Goal: Task Accomplishment & Management: Use online tool/utility

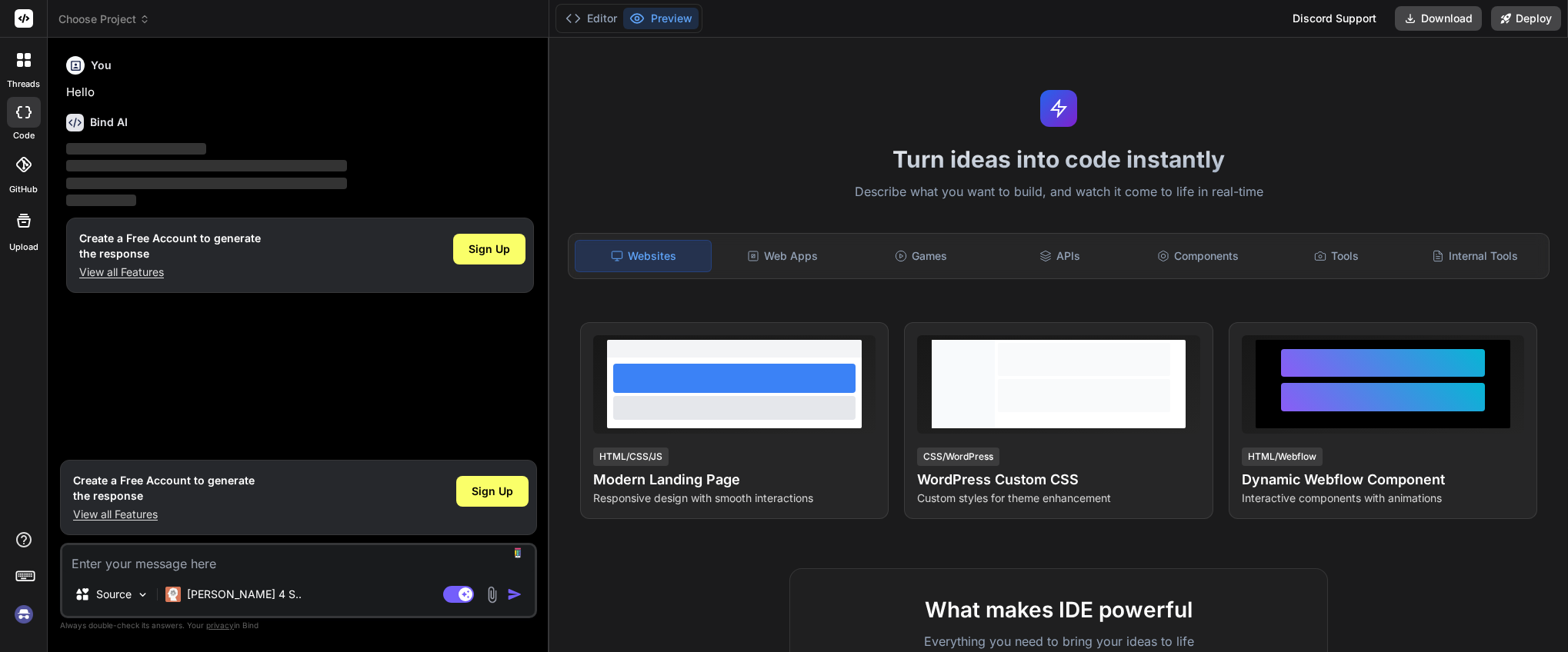
click at [24, 618] on img at bounding box center [23, 614] width 26 height 26
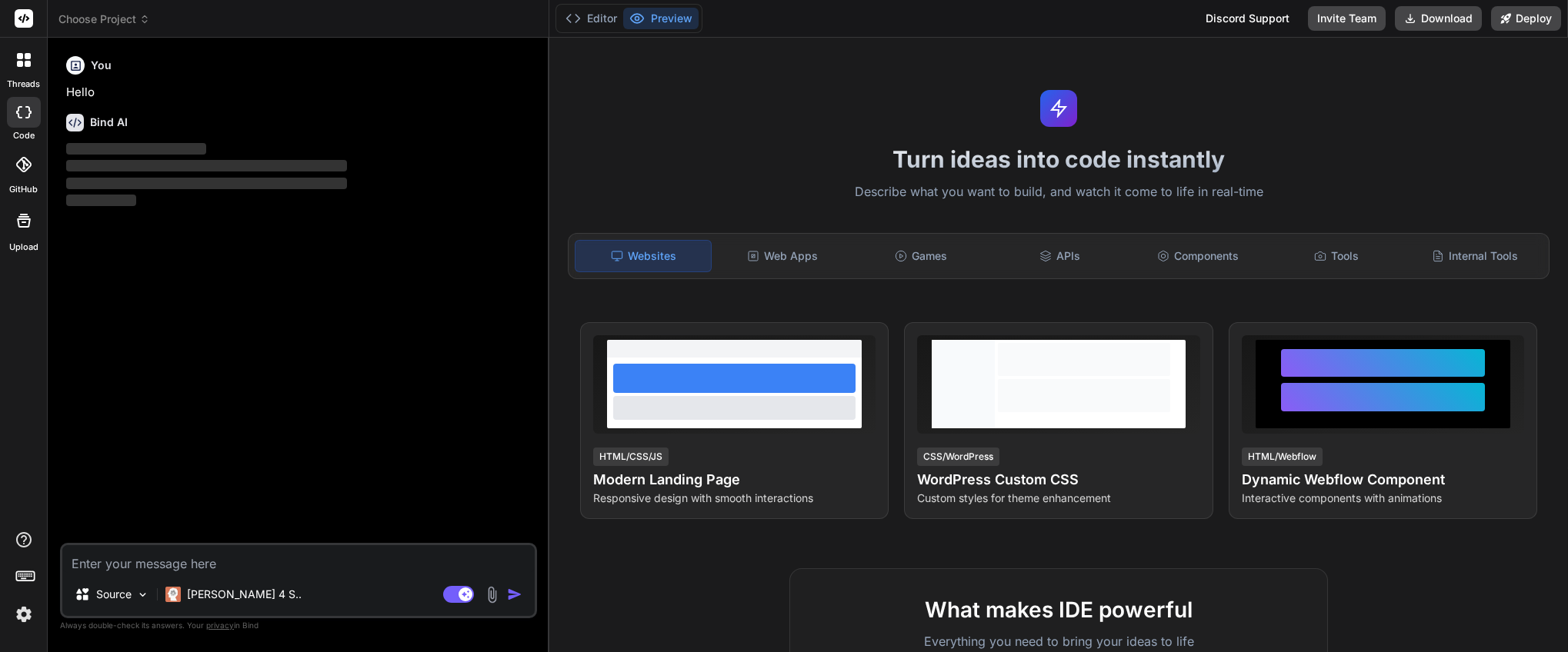
click at [19, 618] on img at bounding box center [23, 614] width 26 height 26
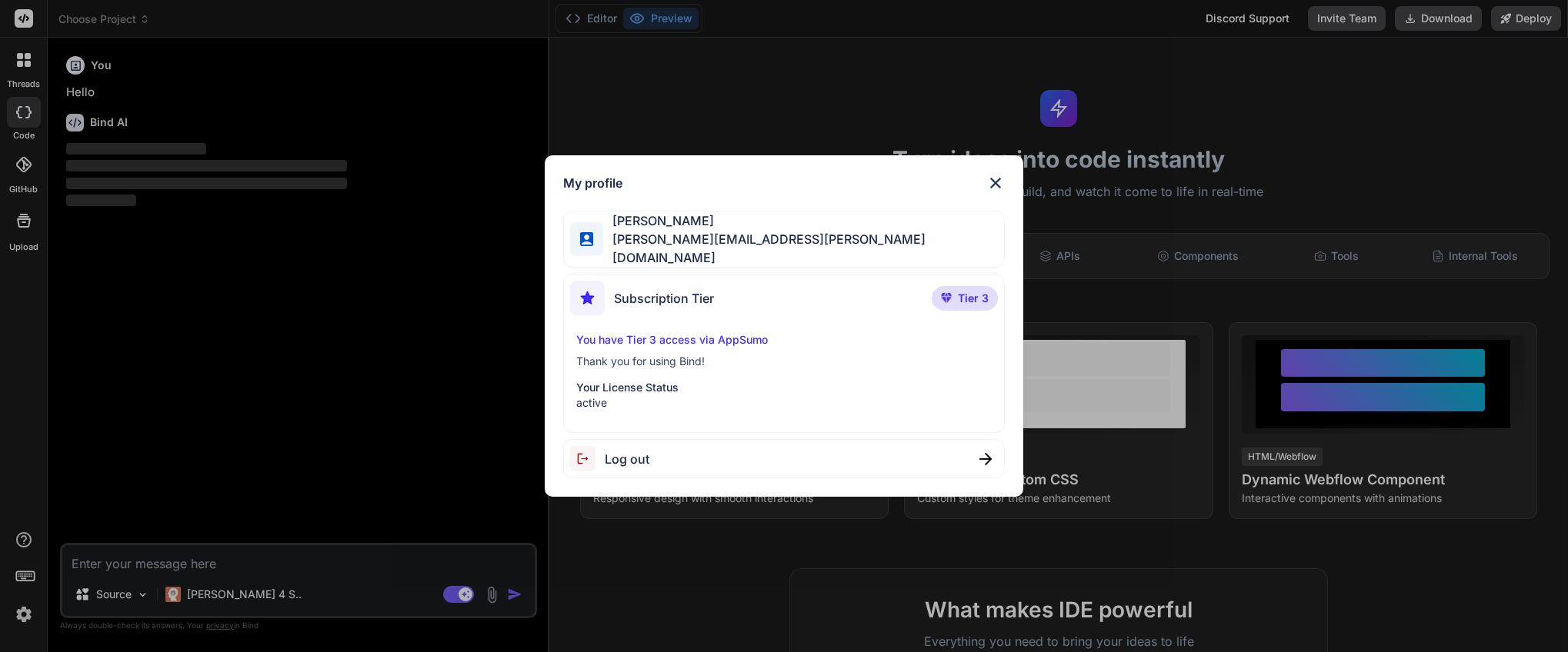
click at [996, 190] on img at bounding box center [995, 183] width 18 height 18
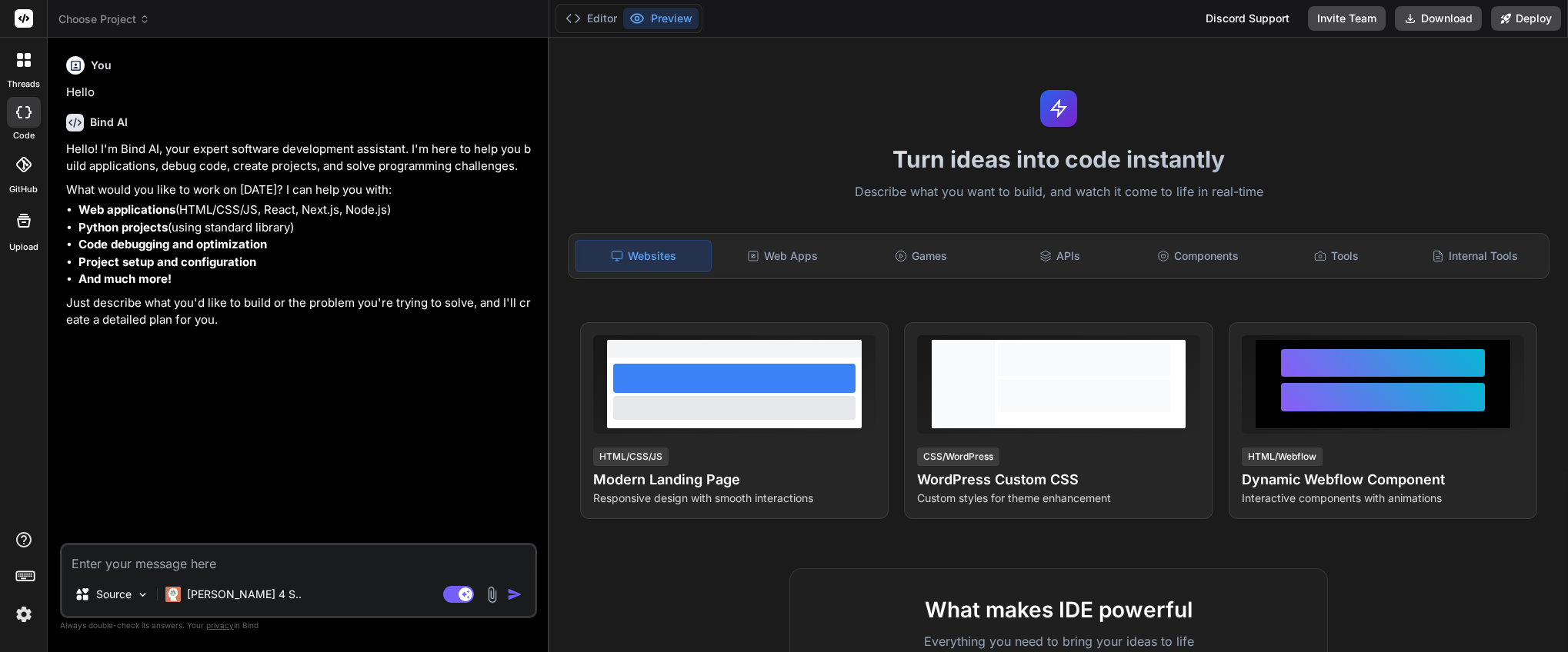
type textarea "x"
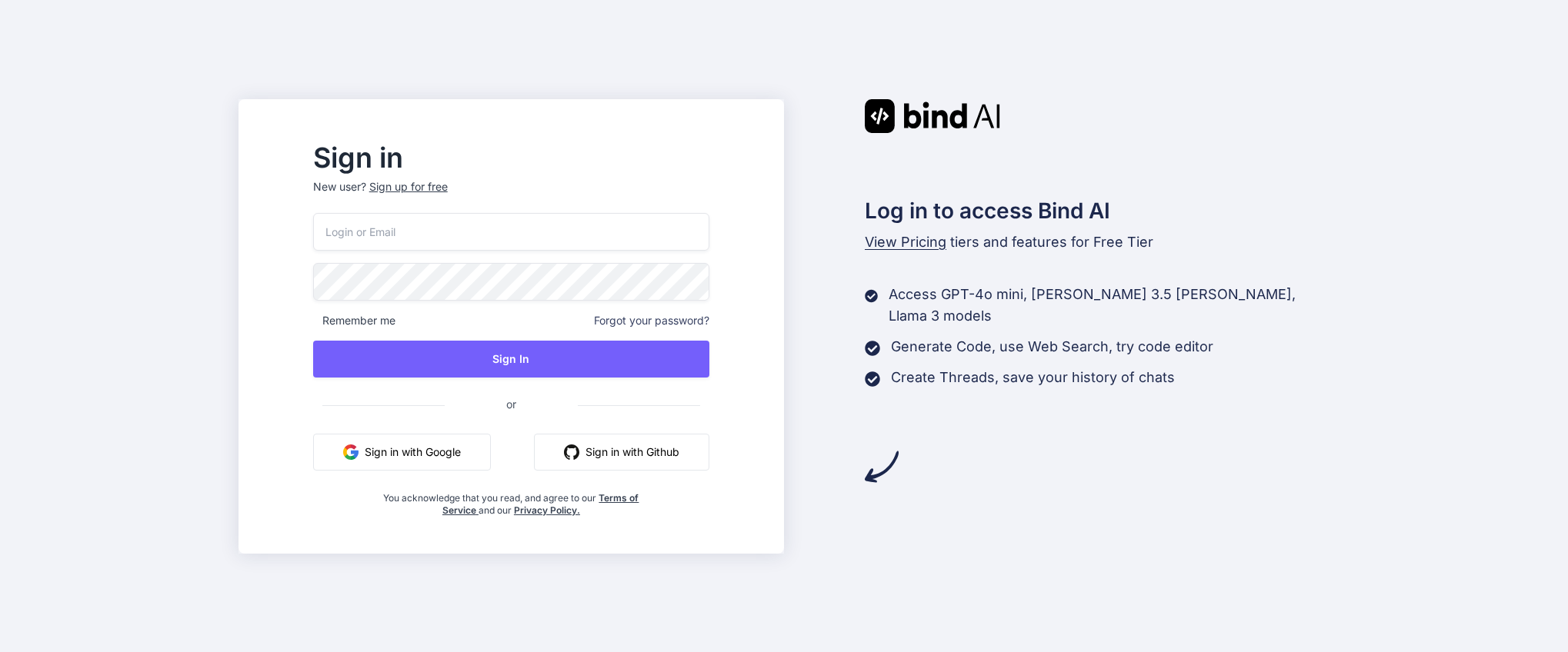
type input "[PERSON_NAME][EMAIL_ADDRESS][PERSON_NAME][DOMAIN_NAME]"
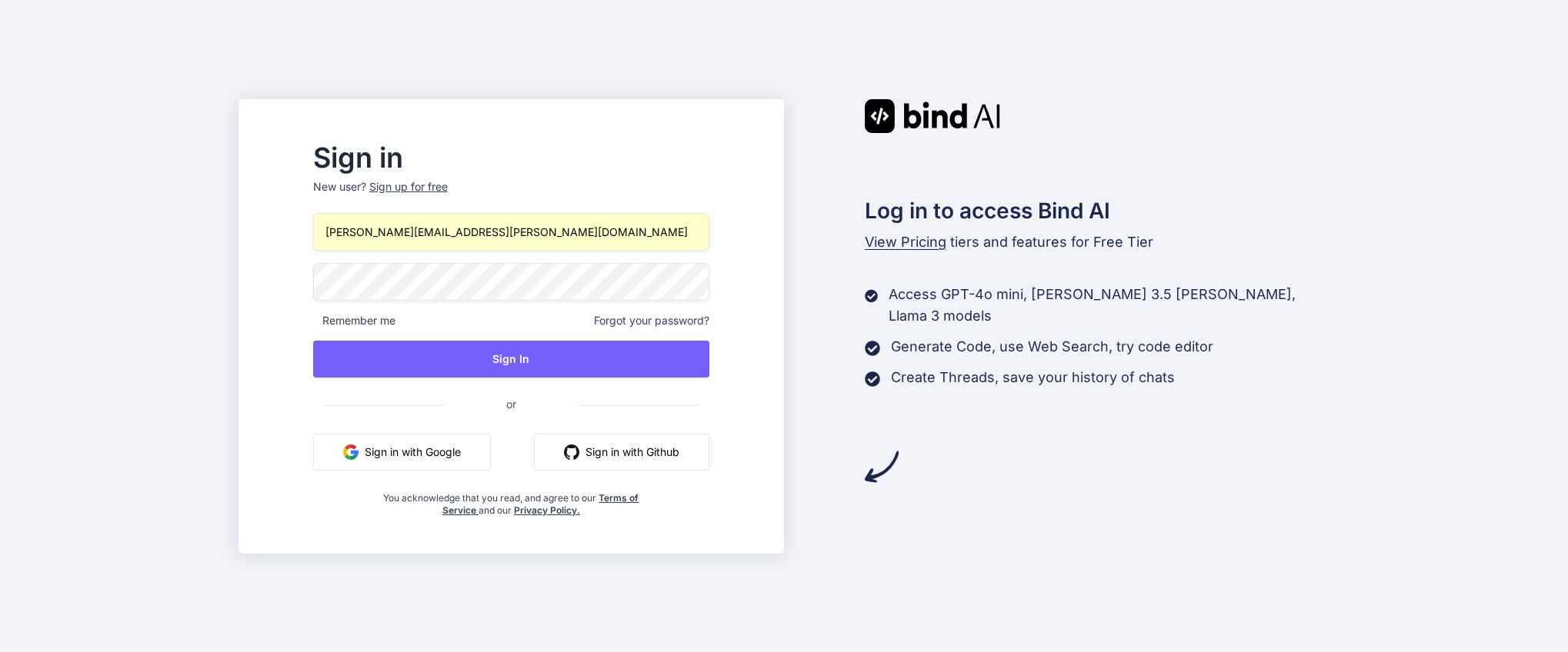
click at [487, 450] on button "Sign in with Google" at bounding box center [402, 452] width 178 height 37
